Goal: Information Seeking & Learning: Learn about a topic

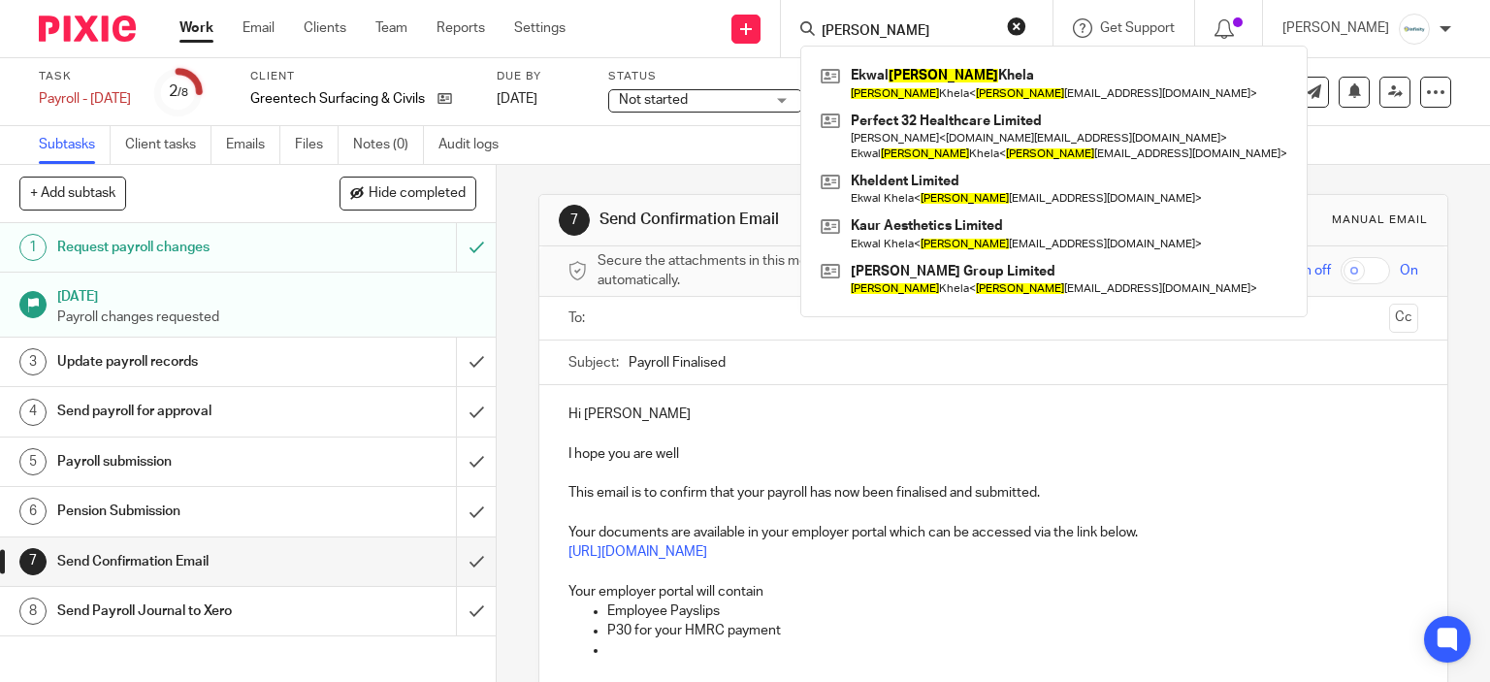
click at [599, 65] on body "Work Email Clients Team Reports Settings Work Email Clients Team Reports Settin…" at bounding box center [745, 341] width 1490 height 682
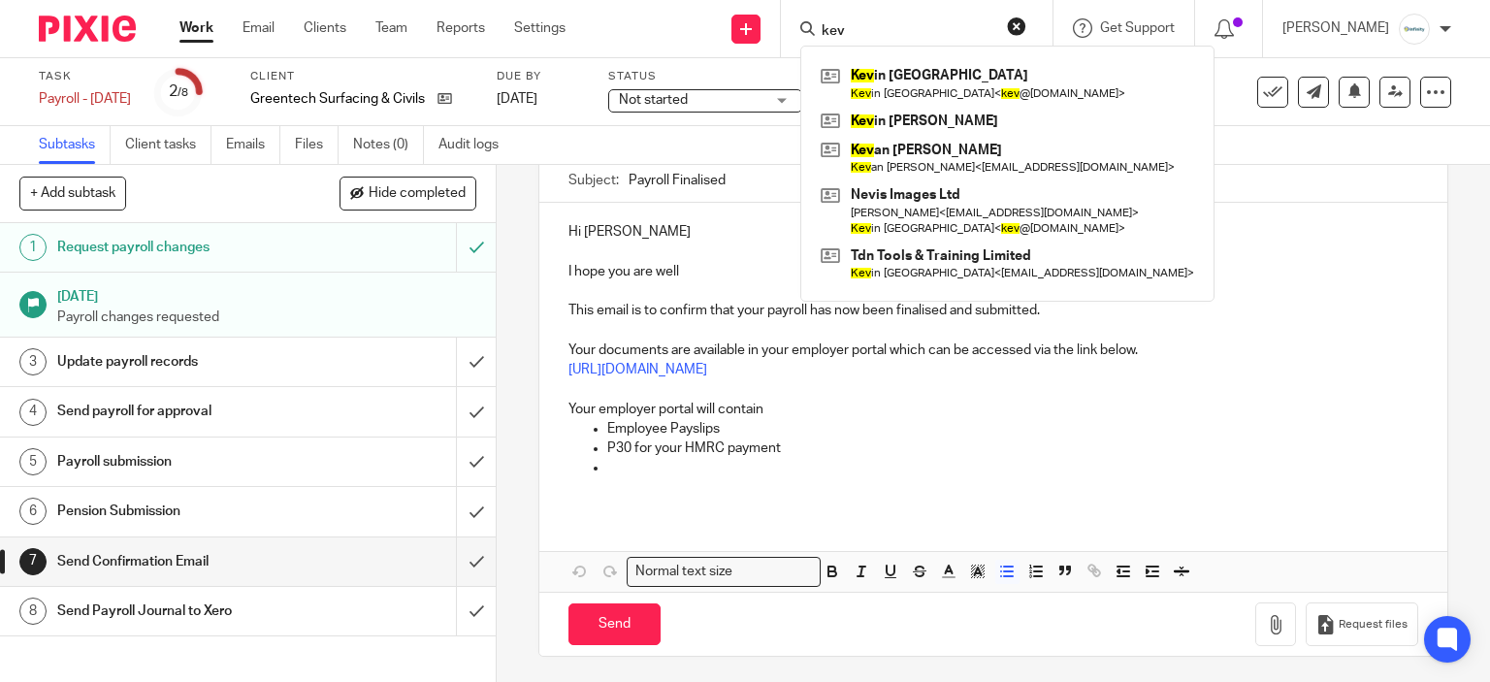
type input "kev"
click at [1188, 218] on div "Hi Harriet I hope you are well This email is to confirm that your payroll has n…" at bounding box center [993, 357] width 909 height 309
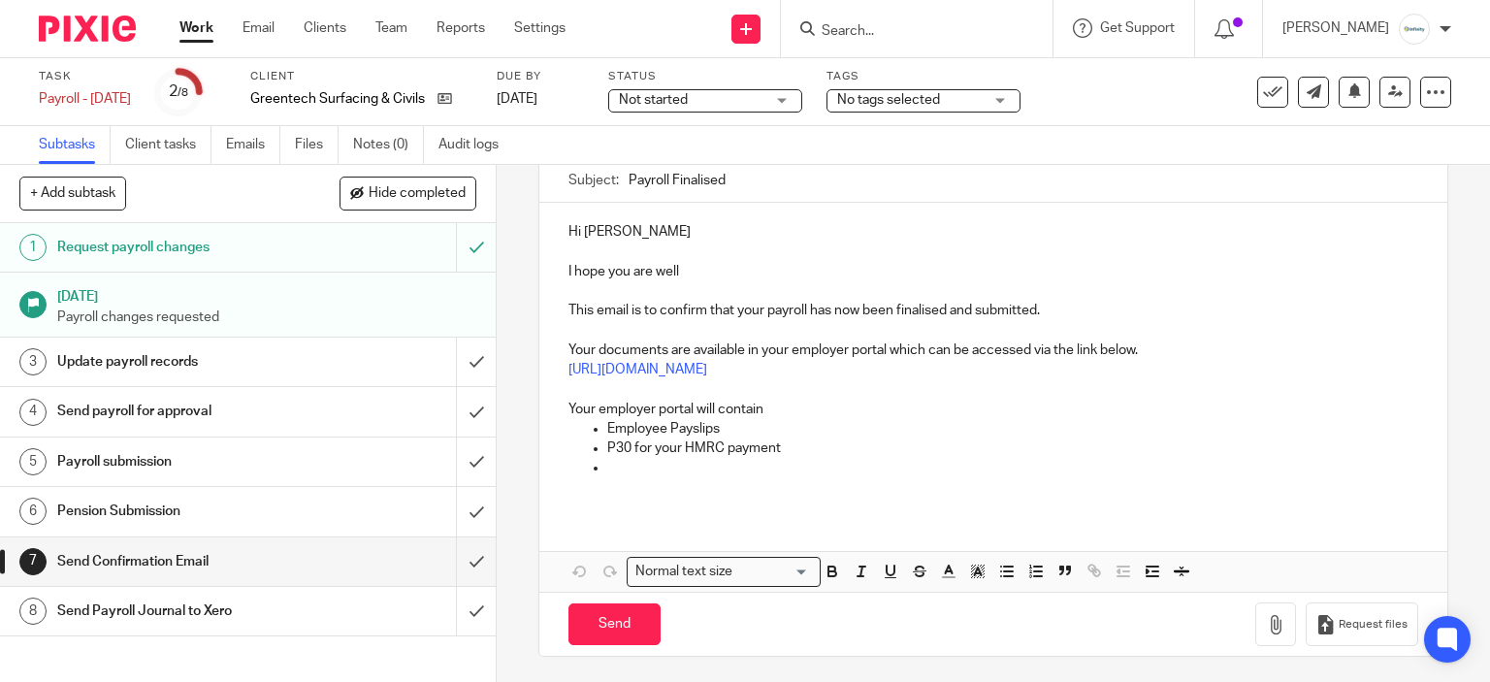
drag, startPoint x: 886, startPoint y: 6, endPoint x: 891, endPoint y: 19, distance: 14.8
click at [890, 16] on div at bounding box center [917, 28] width 272 height 57
click at [894, 30] on input "Search" at bounding box center [907, 31] width 175 height 17
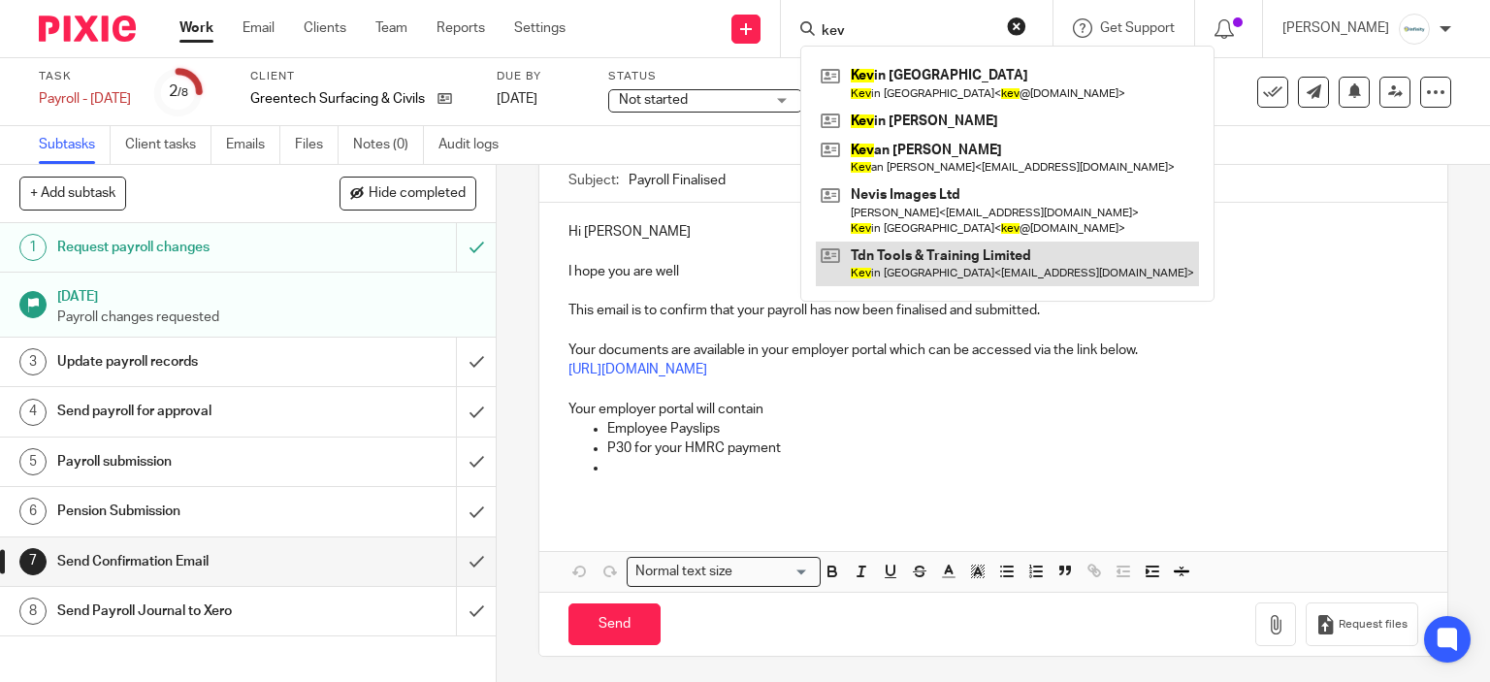
type input "kev"
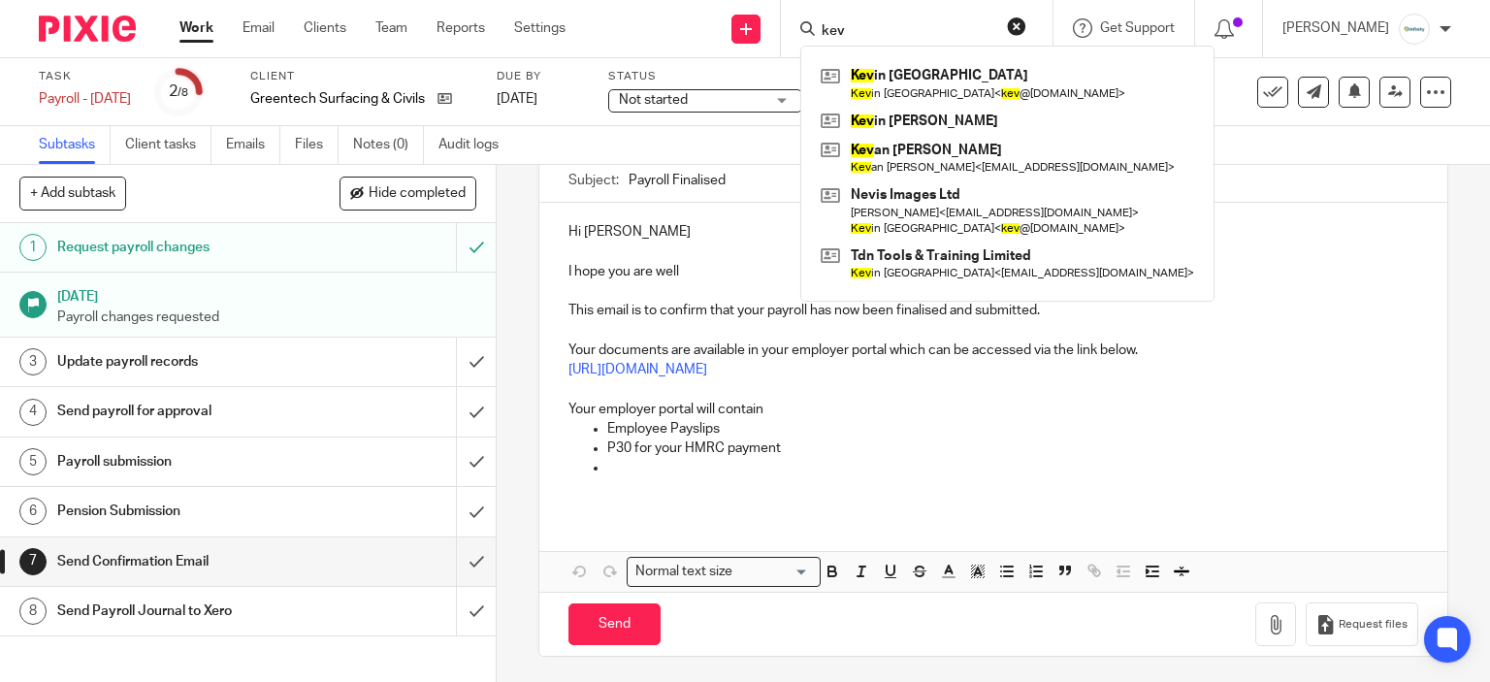
drag, startPoint x: 1296, startPoint y: 202, endPoint x: 1478, endPoint y: 235, distance: 185.3
click at [1296, 203] on div "Hi Harriet I hope you are well This email is to confirm that your payroll has n…" at bounding box center [993, 357] width 909 height 309
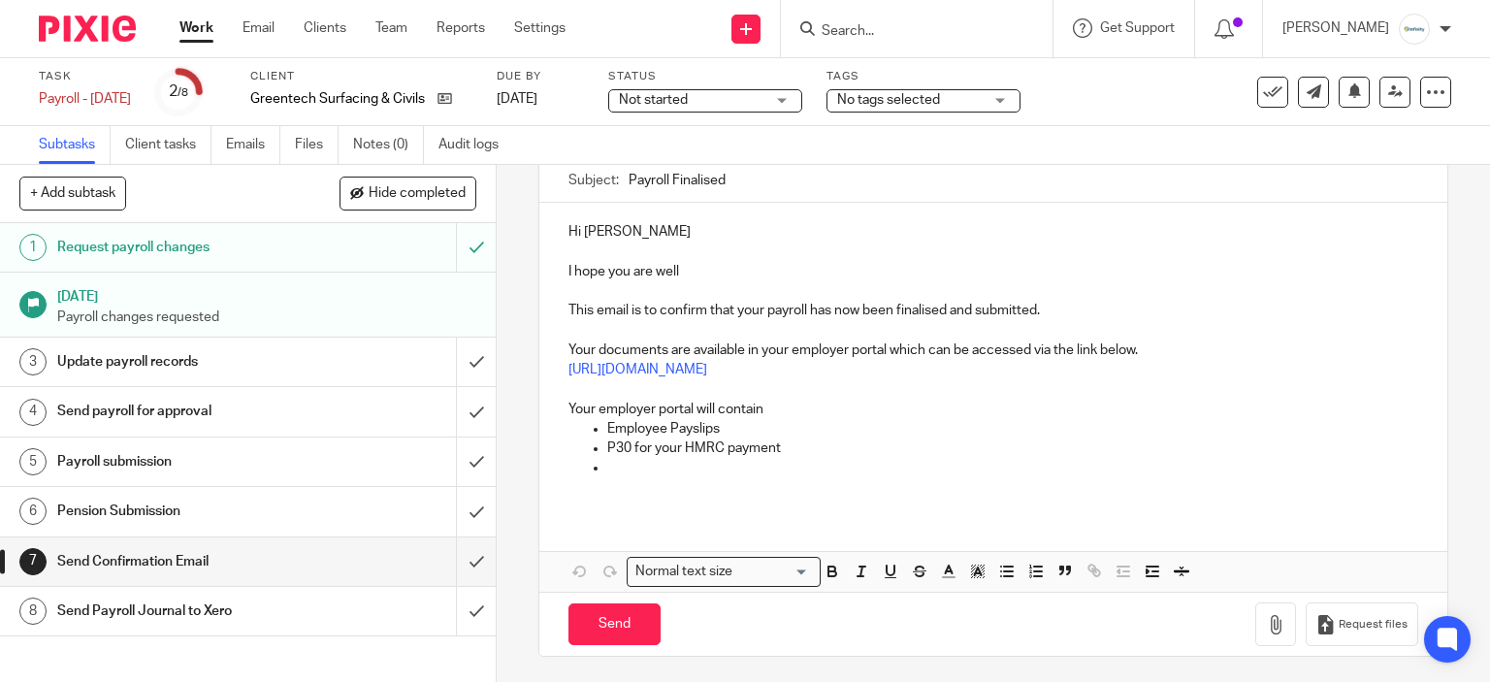
click at [1084, 438] on p "P30 for your HMRC payment" at bounding box center [1013, 447] width 812 height 19
click at [1098, 453] on p "P30 for your HMRC payment" at bounding box center [1013, 447] width 812 height 19
click at [1113, 471] on p at bounding box center [1013, 467] width 812 height 19
click at [193, 15] on div "Work Email Clients Team Reports Settings Work Email Clients Team Reports Settin…" at bounding box center [377, 28] width 435 height 57
click at [214, 26] on ul "Work Email Clients Team Reports Settings" at bounding box center [386, 27] width 415 height 19
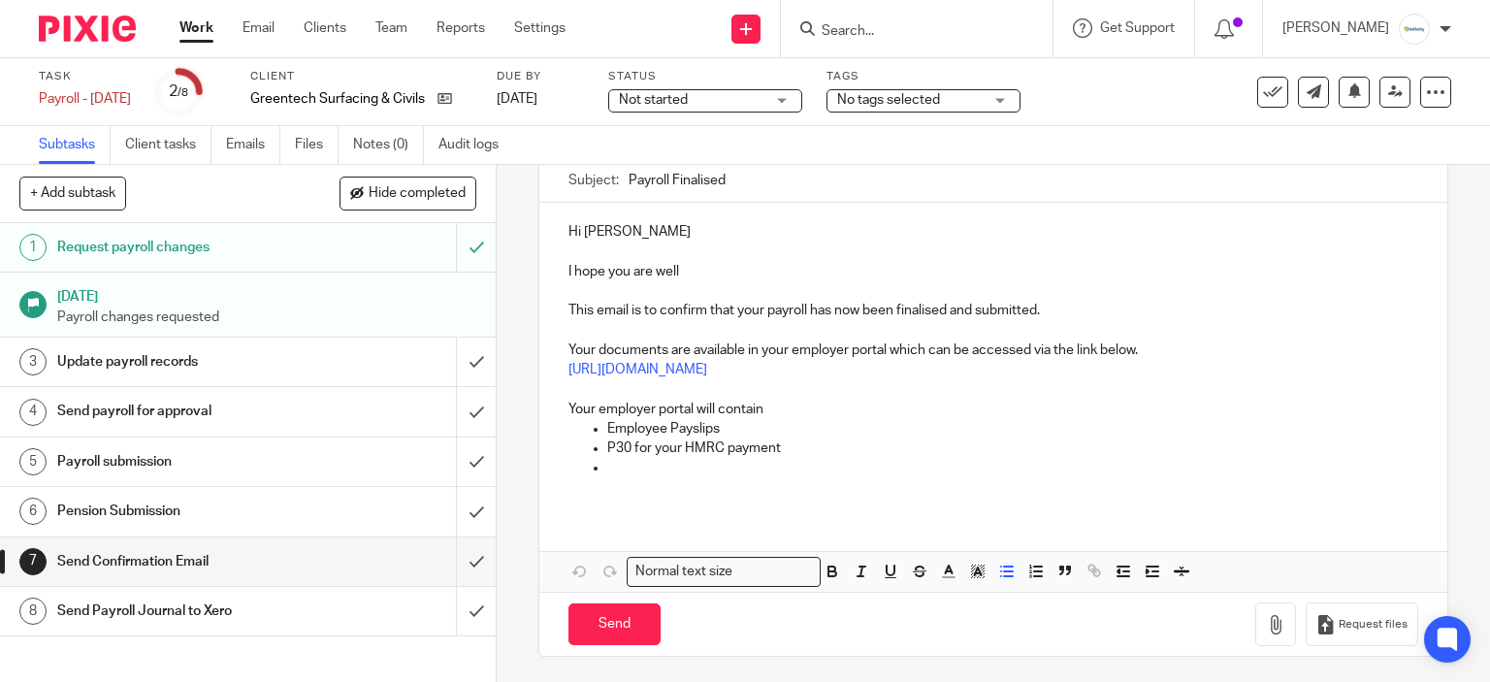
click at [186, 32] on link "Work" at bounding box center [196, 27] width 34 height 19
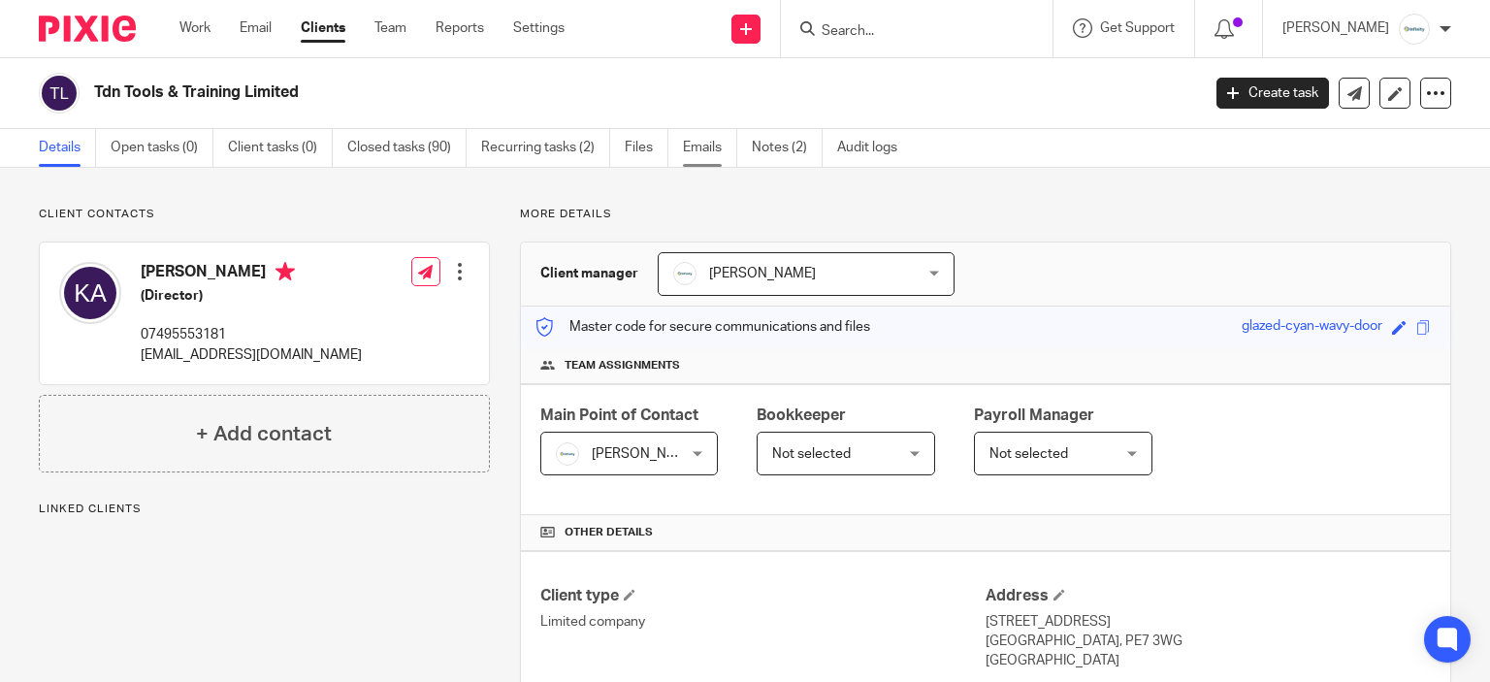
click at [688, 155] on link "Emails" at bounding box center [710, 148] width 54 height 38
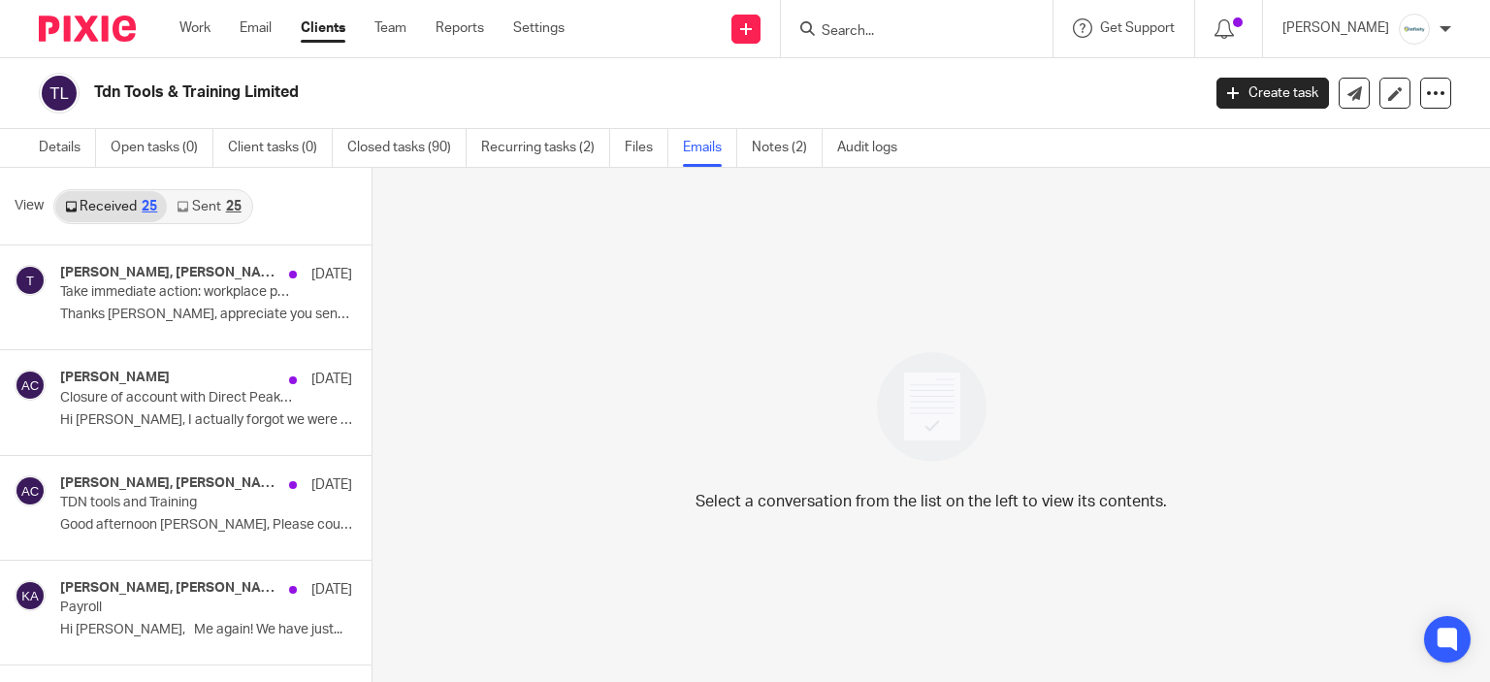
click at [190, 203] on link "Sent 25" at bounding box center [208, 206] width 83 height 31
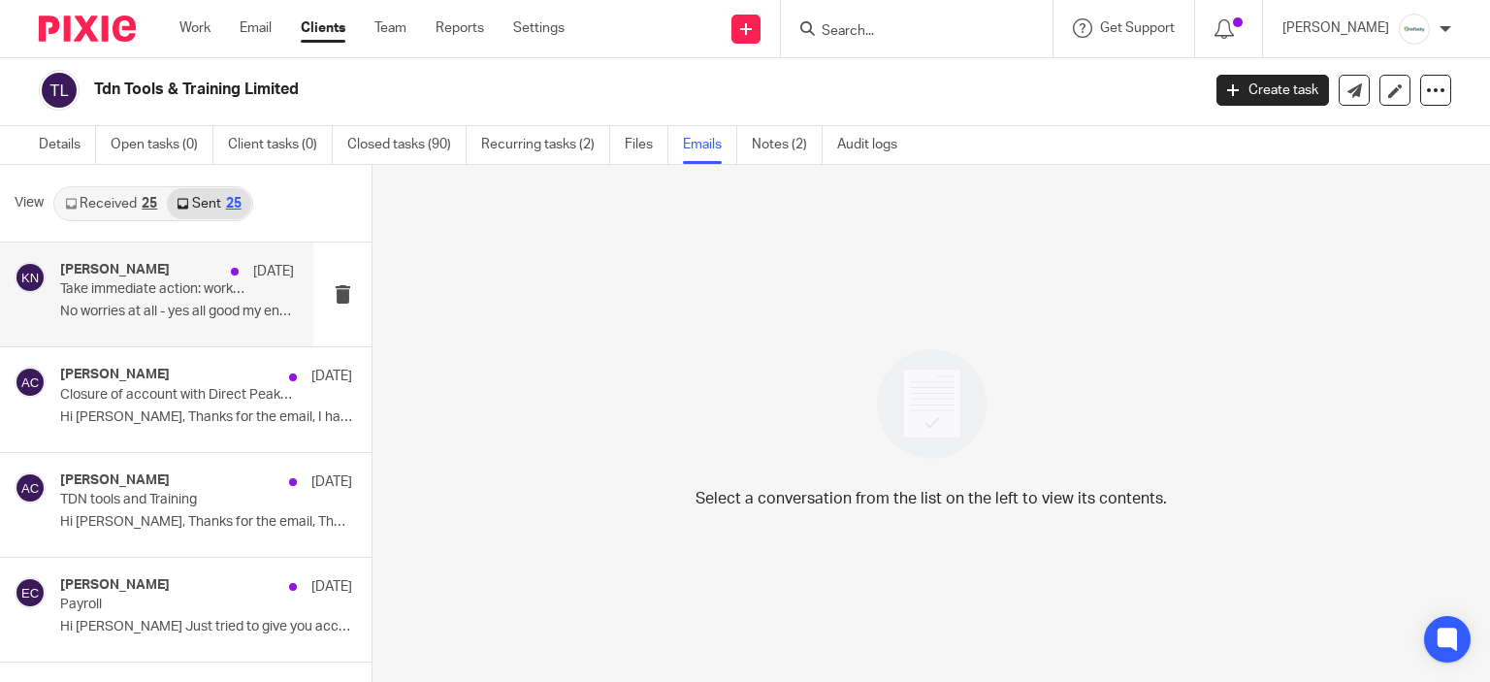
click at [119, 278] on div "Karl Newman 23 Apr 2024" at bounding box center [177, 271] width 234 height 19
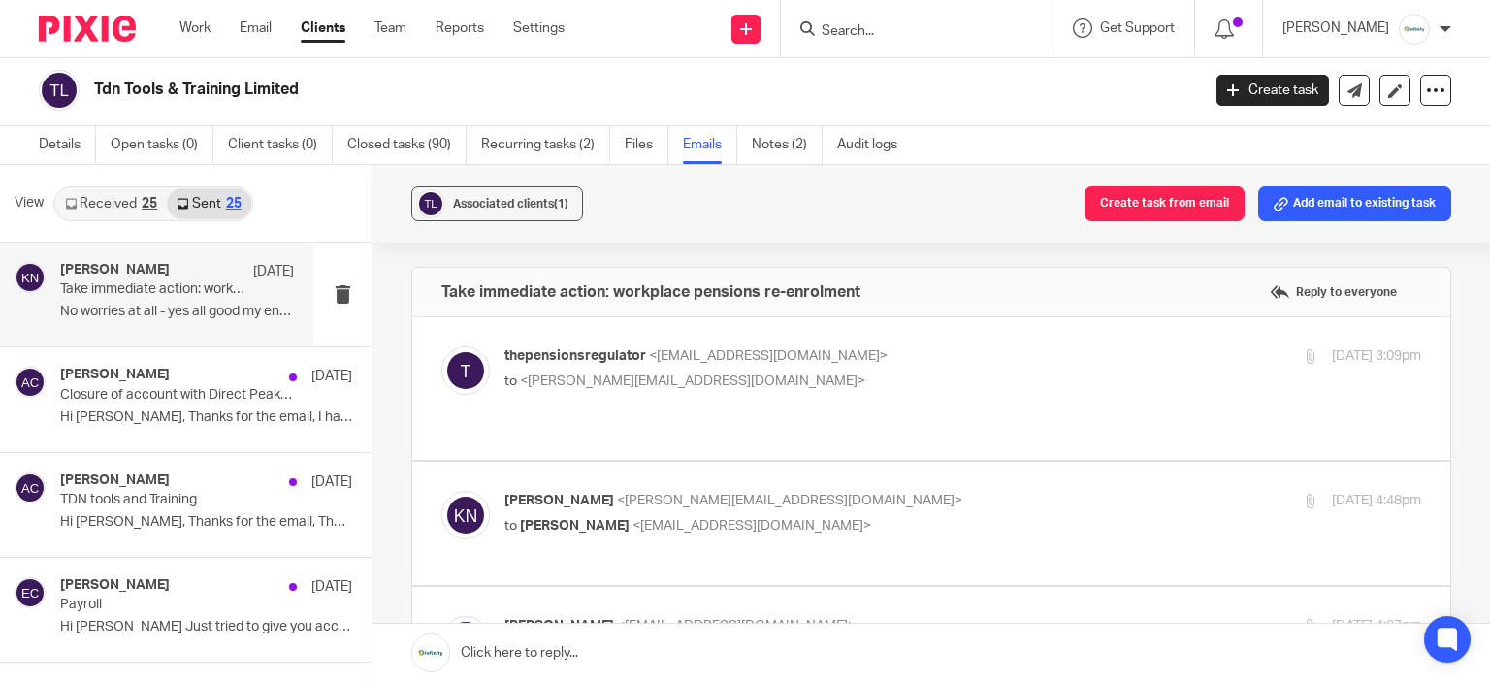
scroll to position [0, 0]
click at [990, 360] on p "thepensionsregulator <thepensionsregulator@autoenrol.tpr.gov.uk>" at bounding box center [809, 356] width 611 height 20
checkbox input "true"
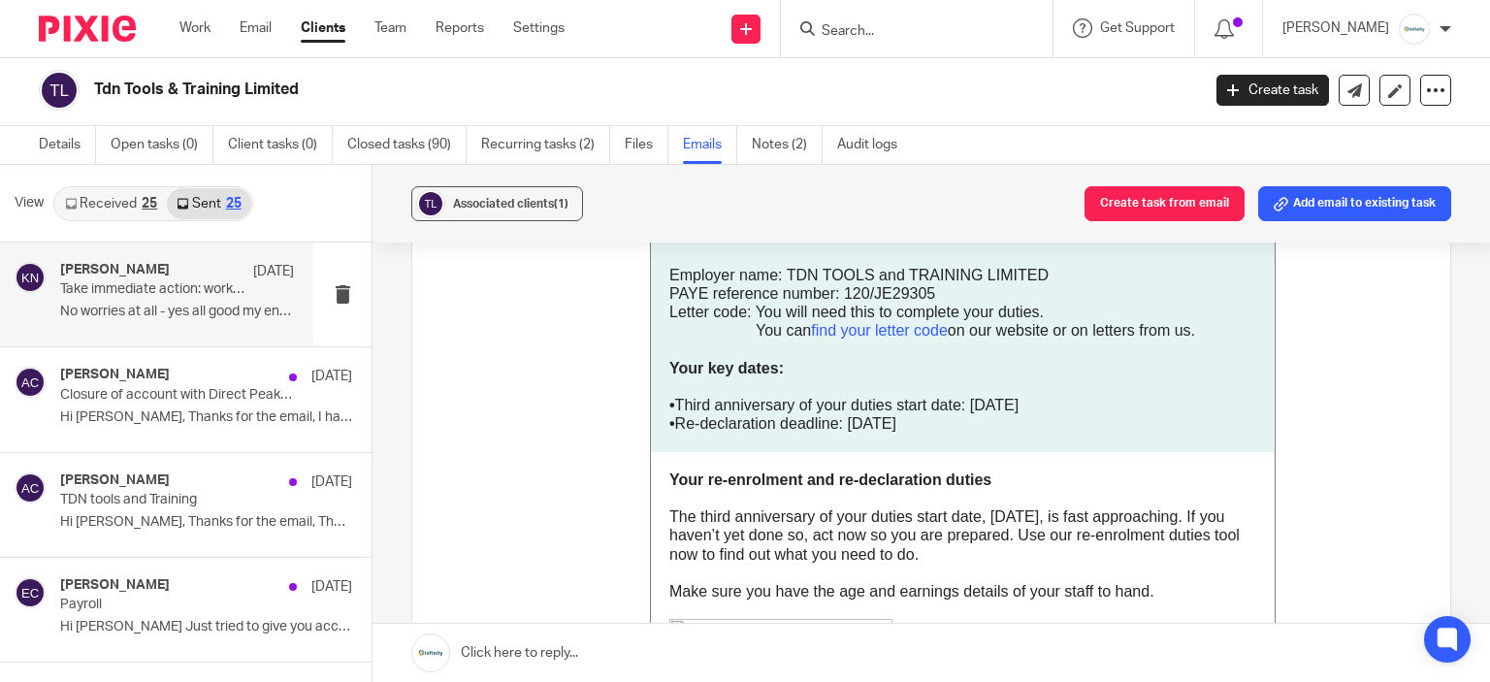
scroll to position [388, 0]
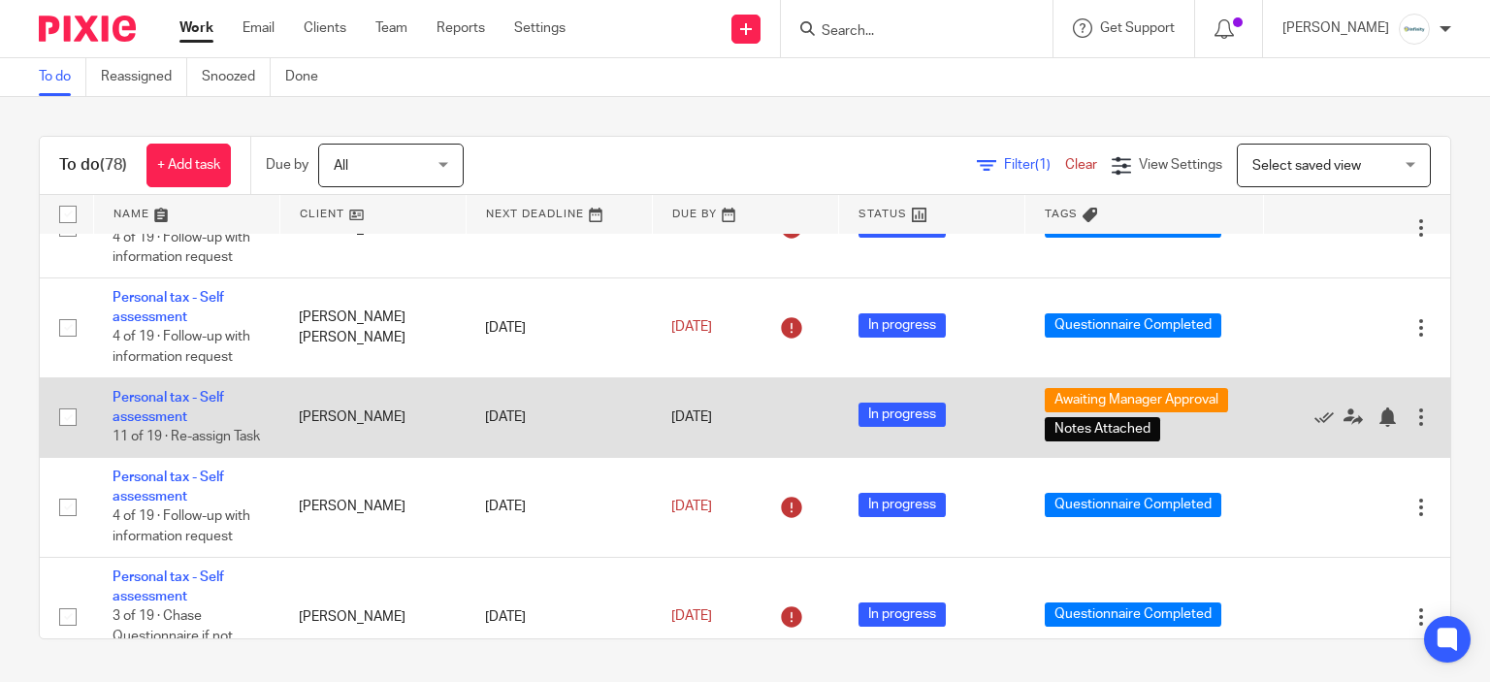
scroll to position [4656, 0]
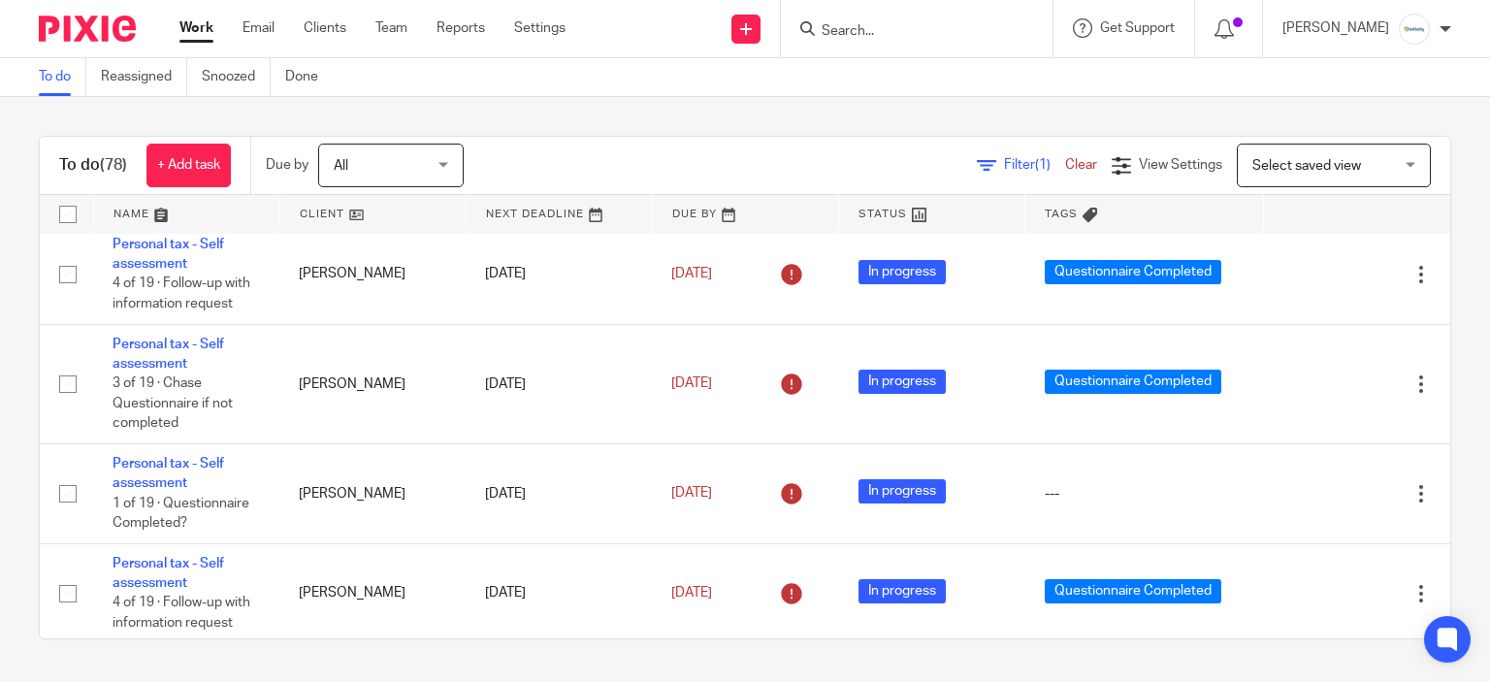
click at [1322, 151] on span "Select saved view" at bounding box center [1323, 165] width 142 height 41
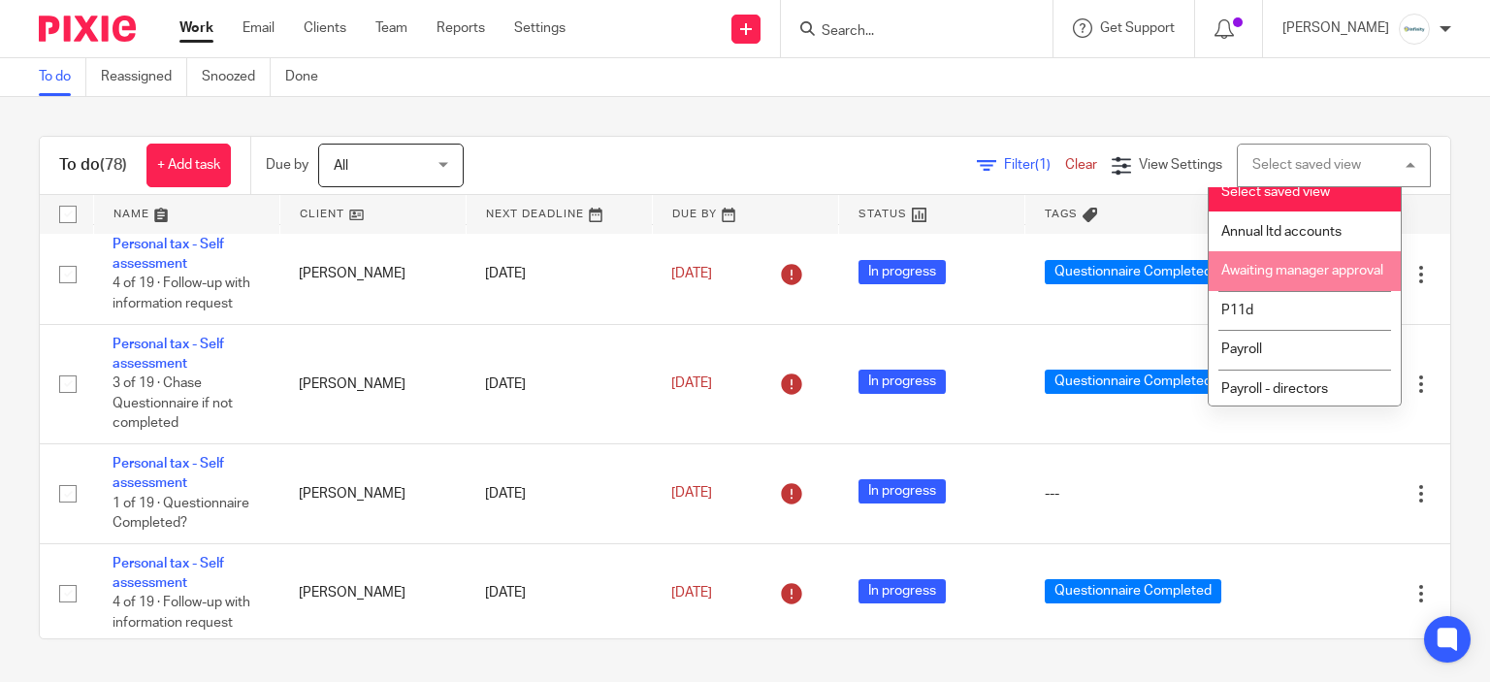
scroll to position [0, 0]
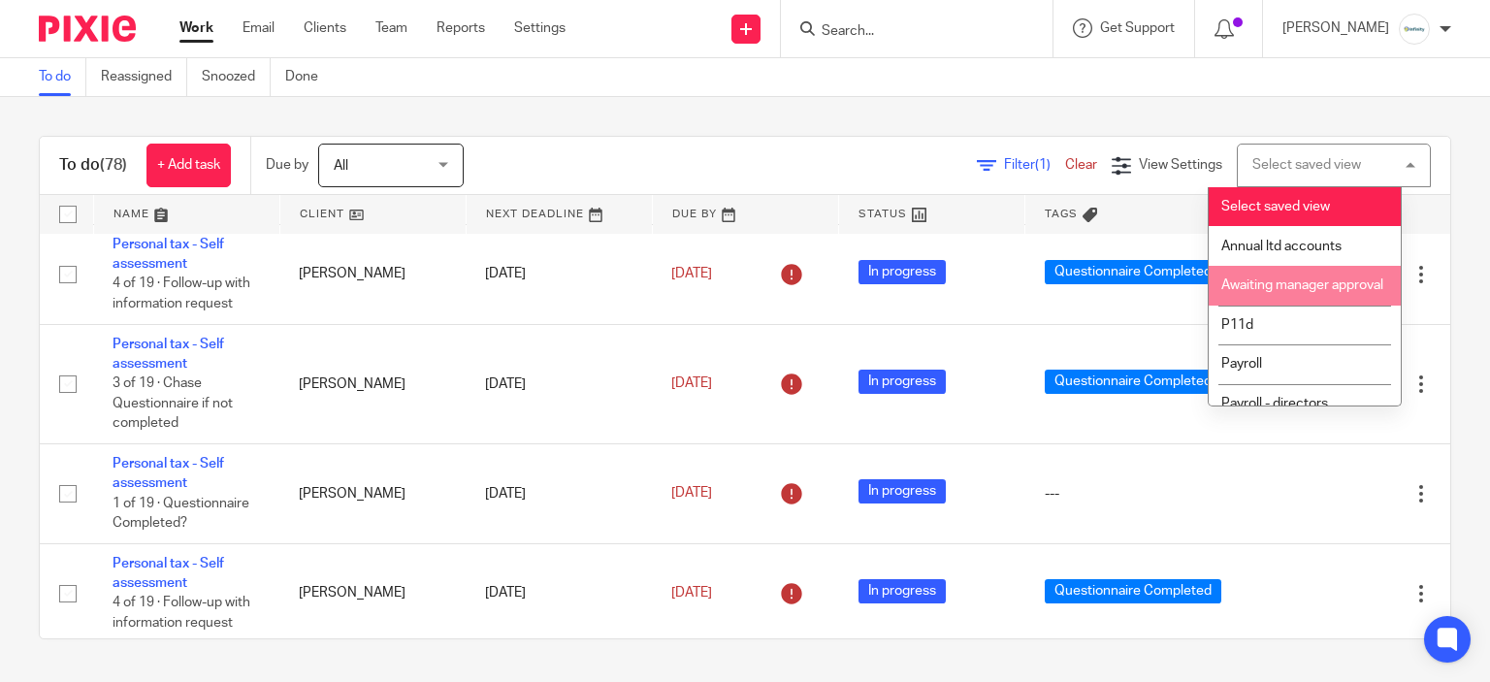
click at [144, 209] on link at bounding box center [186, 214] width 185 height 39
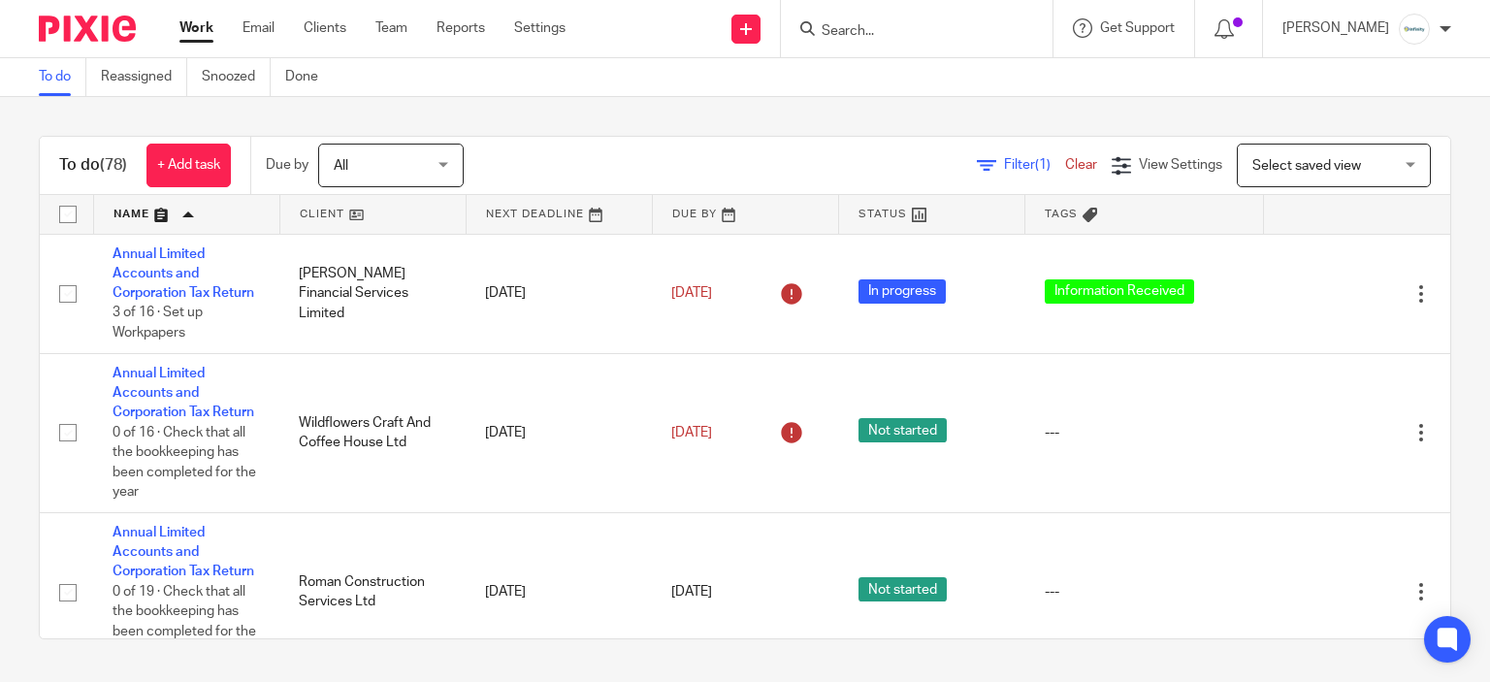
click at [167, 224] on link at bounding box center [186, 214] width 185 height 39
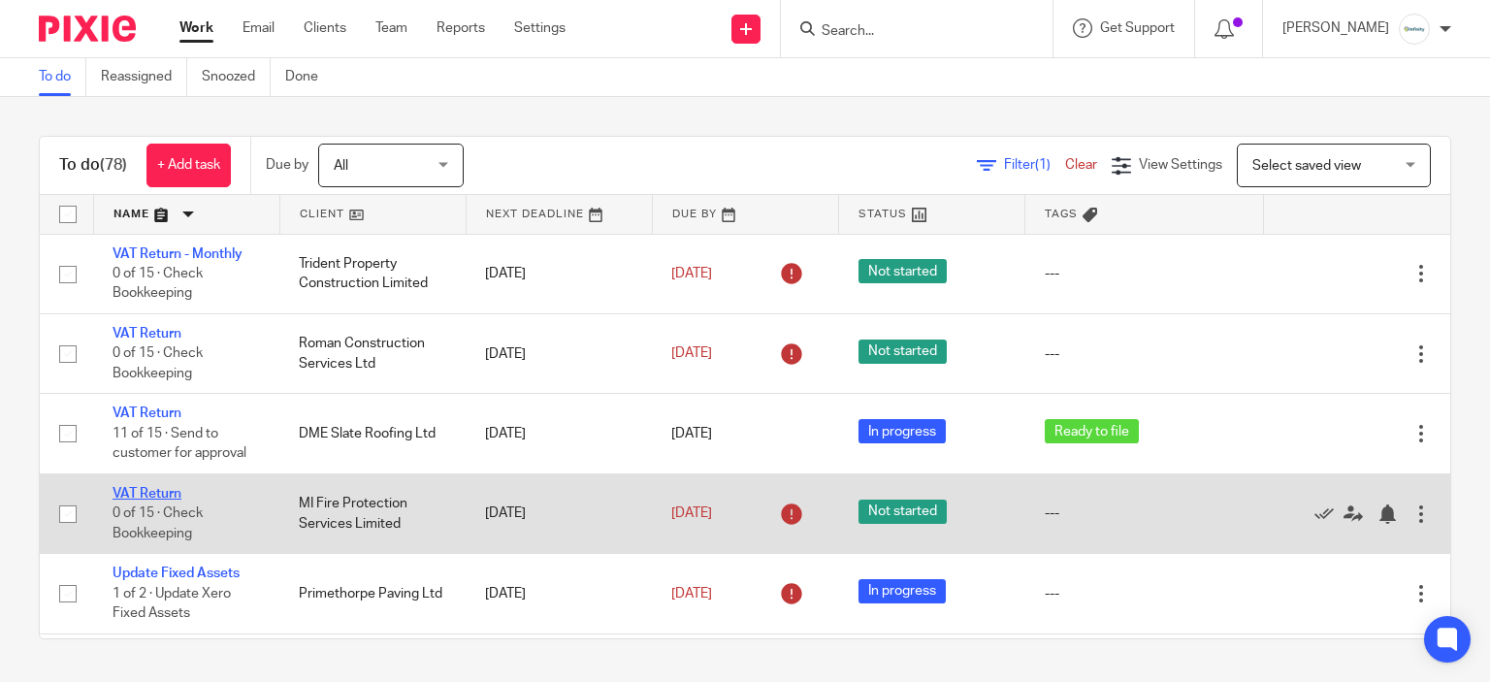
click at [139, 500] on link "VAT Return" at bounding box center [147, 494] width 69 height 14
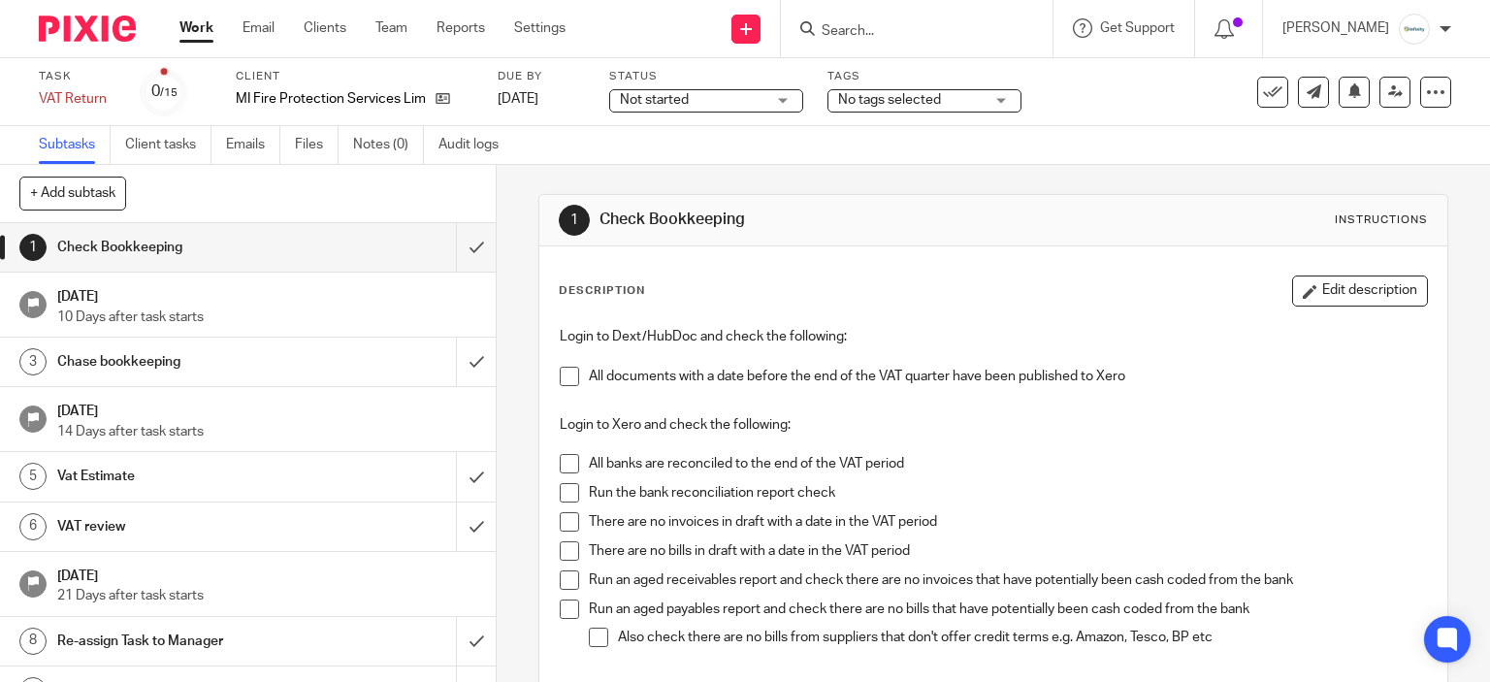
click at [852, 28] on input "Search" at bounding box center [907, 31] width 175 height 17
type input "a"
